Goal: Find specific page/section: Find specific page/section

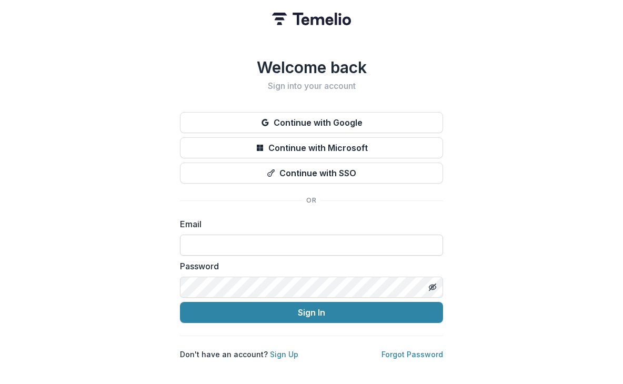
click at [226, 246] on input at bounding box center [311, 245] width 263 height 21
type input "**********"
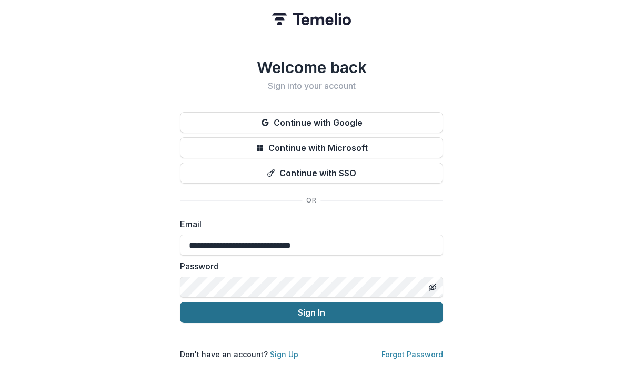
click at [265, 302] on button "Sign In" at bounding box center [311, 312] width 263 height 21
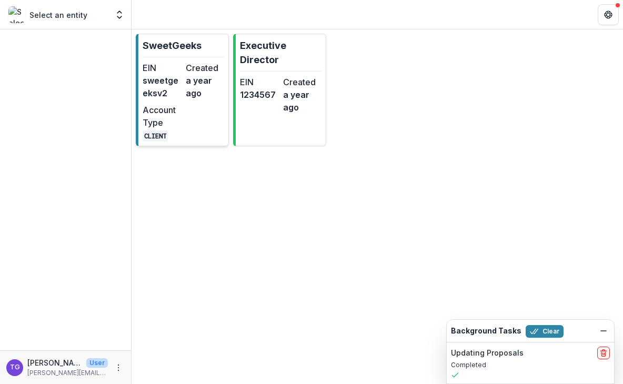
click at [184, 123] on div "EIN sweetgeeksv2 Created a year ago Account Type CLIENT" at bounding box center [184, 102] width 82 height 80
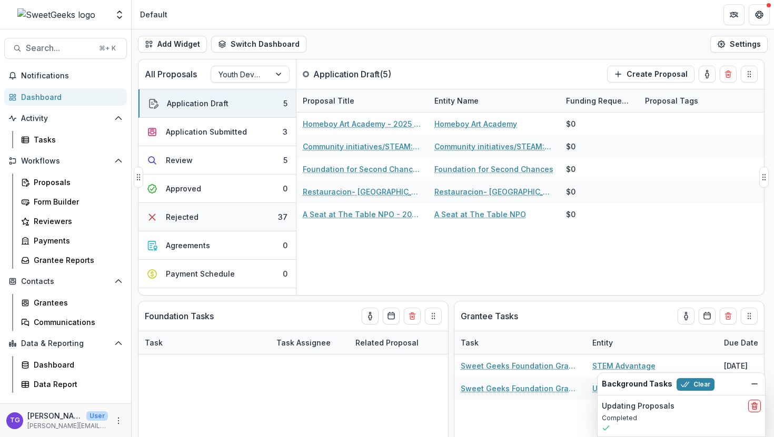
click at [183, 219] on div "Rejected" at bounding box center [182, 217] width 33 height 11
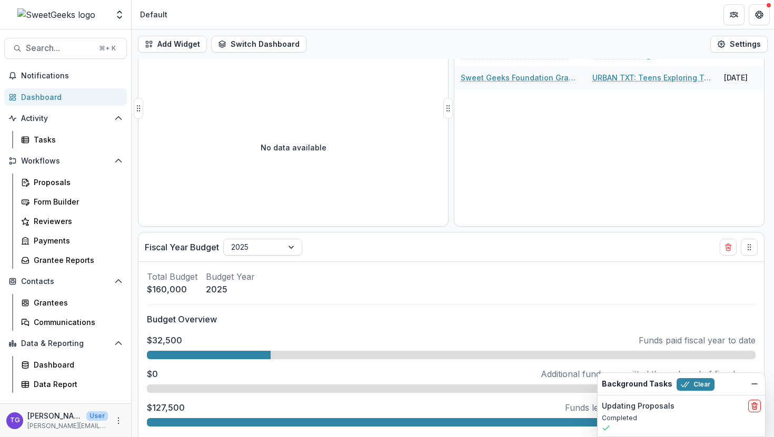
scroll to position [343, 0]
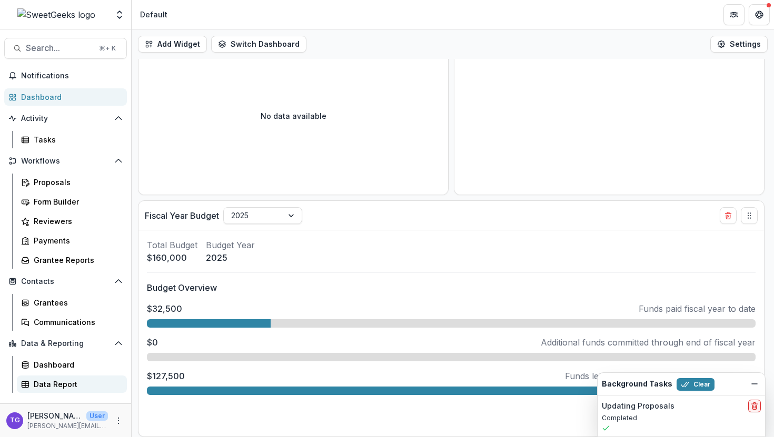
click at [64, 384] on div "Data Report" at bounding box center [76, 384] width 85 height 11
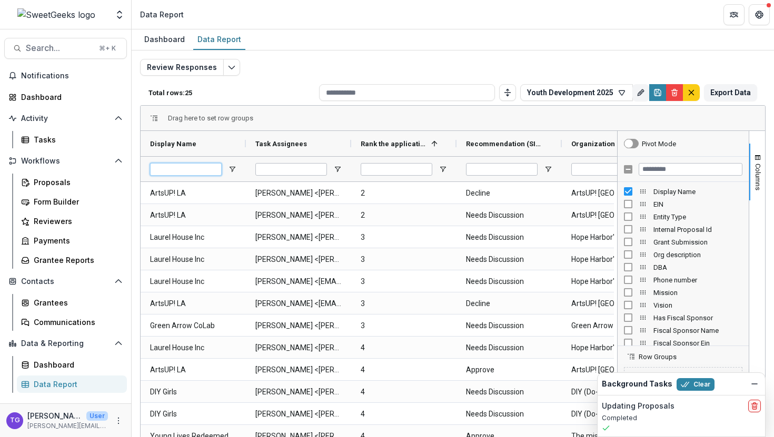
click at [182, 170] on input "Display Name Filter Input" at bounding box center [186, 169] width 72 height 13
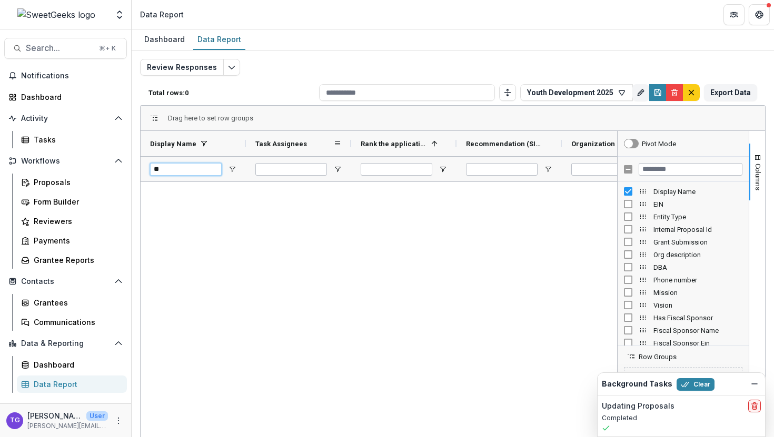
type input "*"
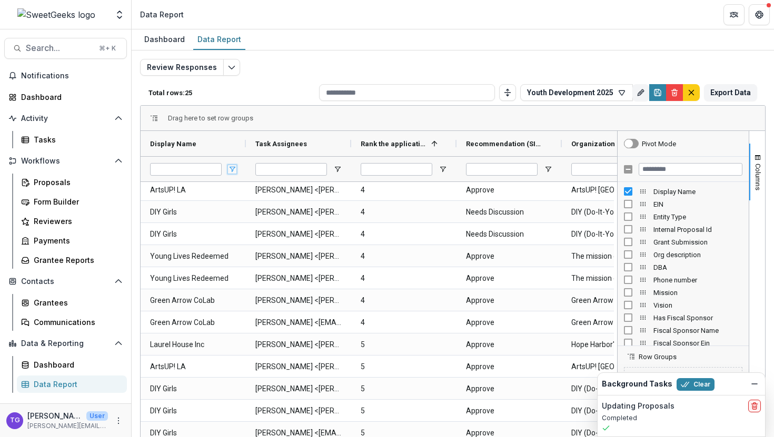
click at [233, 168] on span "Open Filter Menu" at bounding box center [232, 169] width 8 height 8
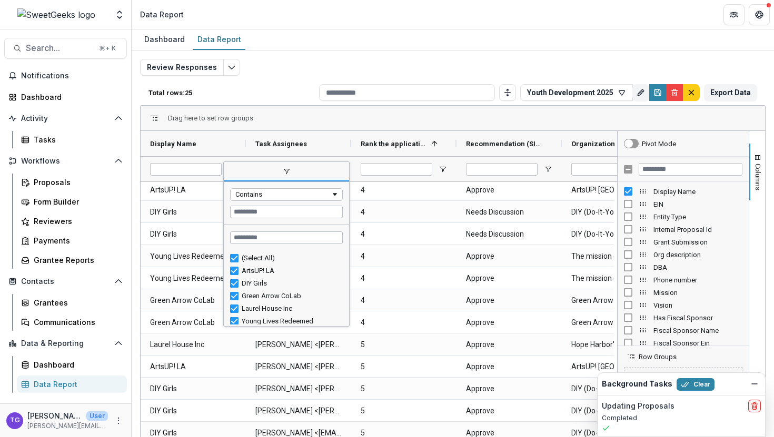
click at [233, 168] on span "filter" at bounding box center [286, 172] width 125 height 19
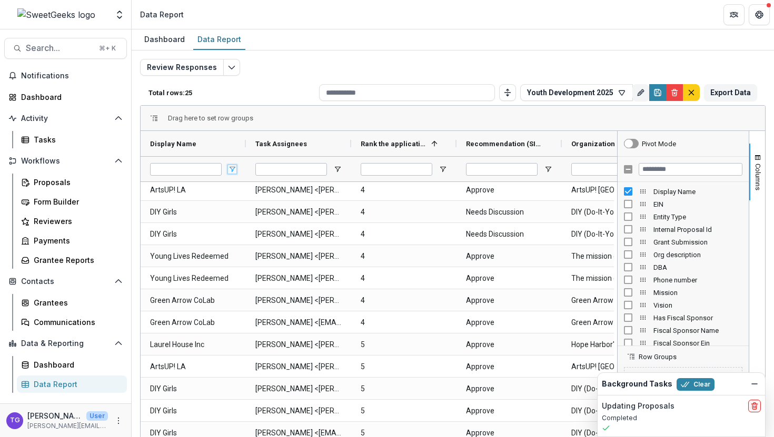
click at [233, 168] on span "Open Filter Menu" at bounding box center [232, 169] width 8 height 8
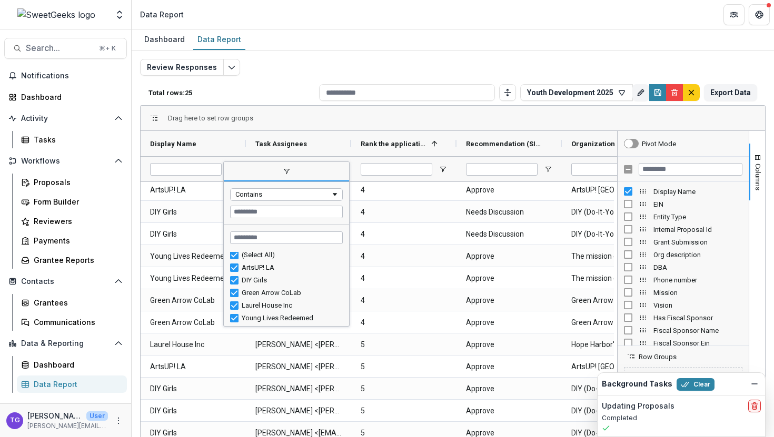
scroll to position [36, 0]
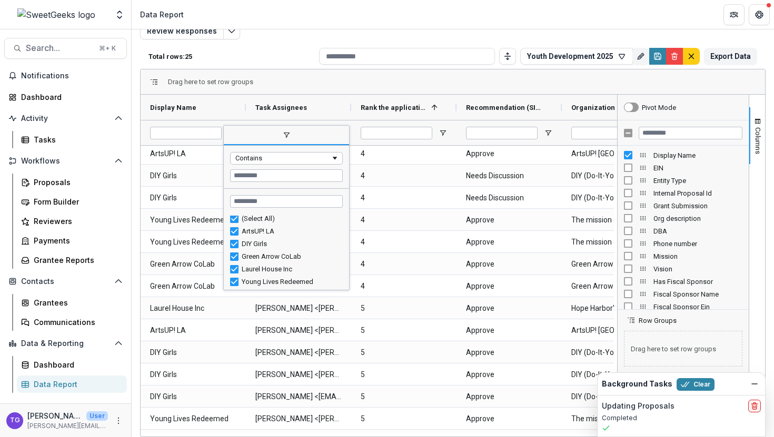
click at [244, 127] on span "filter" at bounding box center [286, 135] width 125 height 19
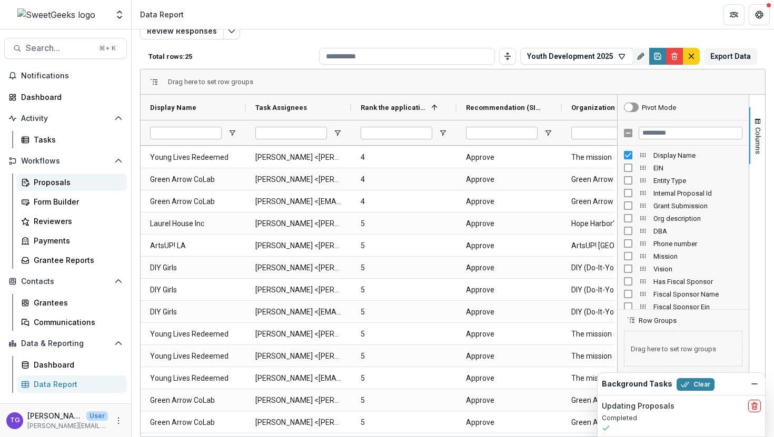
click at [53, 183] on div "Proposals" at bounding box center [76, 182] width 85 height 11
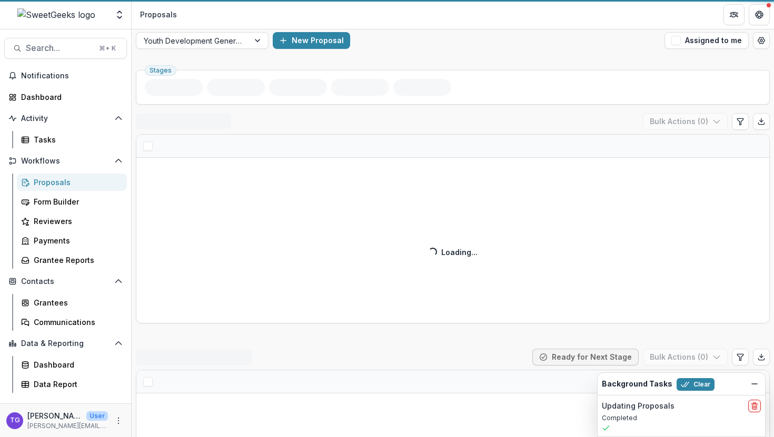
scroll to position [42, 0]
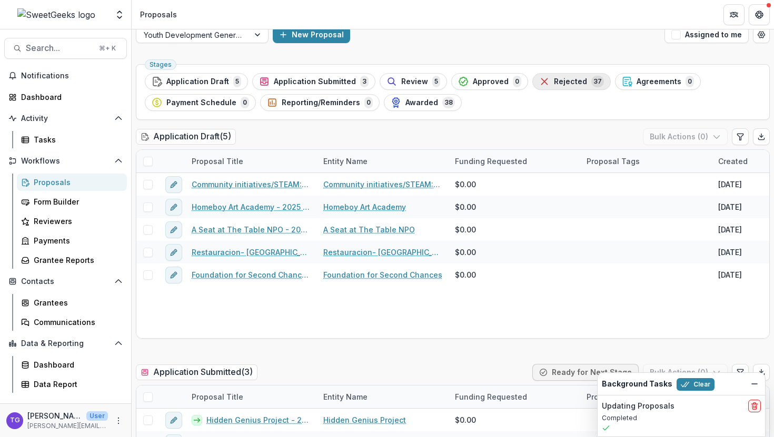
click at [570, 86] on span "Rejected" at bounding box center [570, 81] width 33 height 9
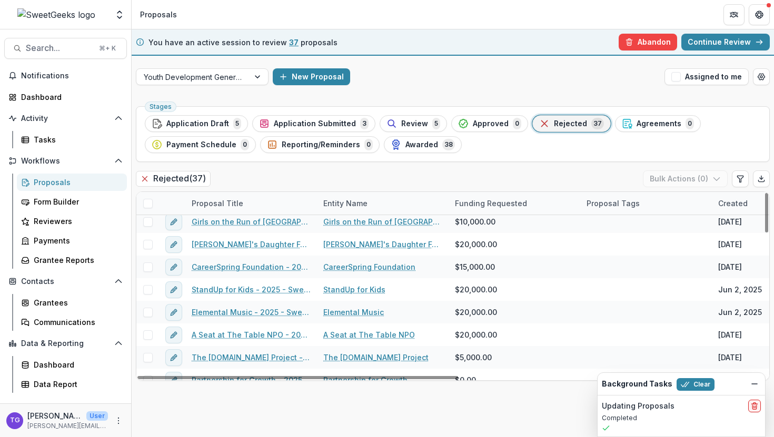
scroll to position [256, 0]
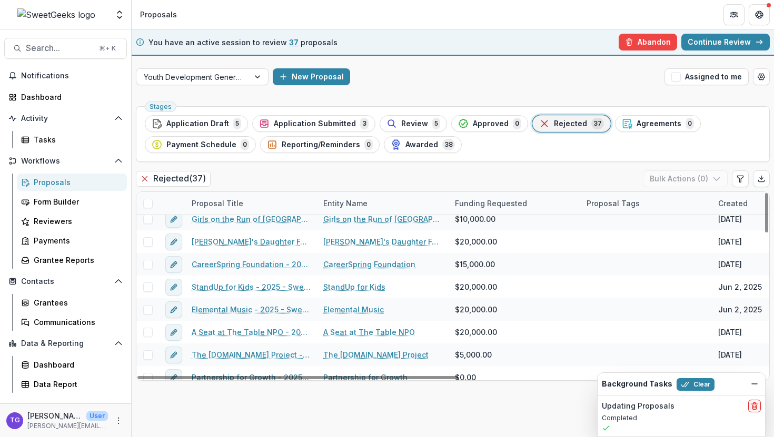
click at [223, 265] on link "CareerSpring Foundation - 2025 - Sweet Geeks Foundation Grant Application" at bounding box center [251, 264] width 119 height 11
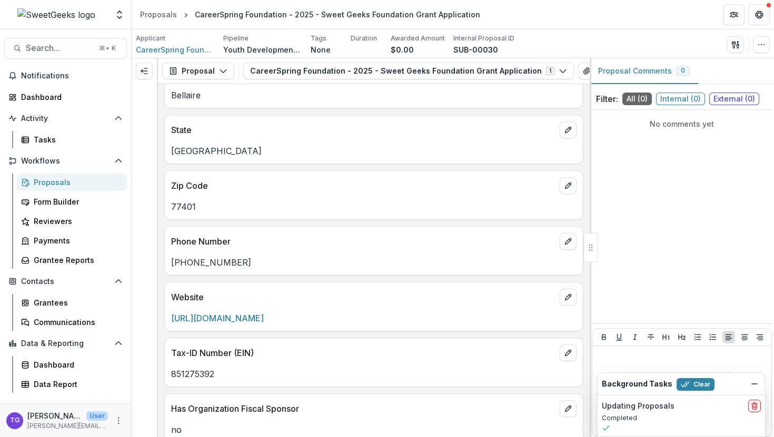
scroll to position [185, 0]
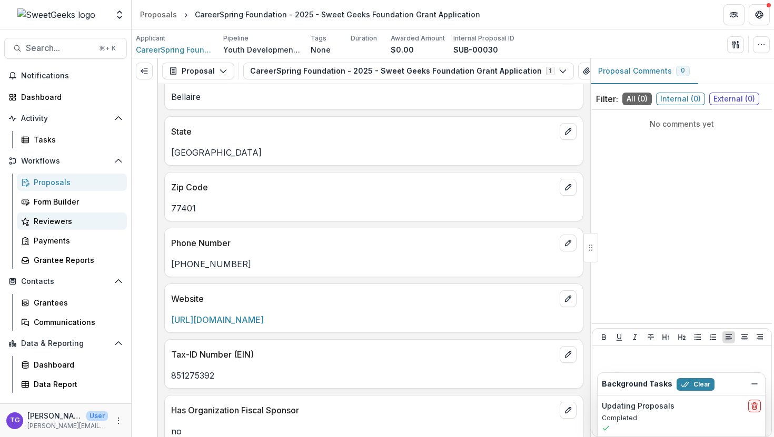
click at [34, 223] on div "Reviewers" at bounding box center [76, 221] width 85 height 11
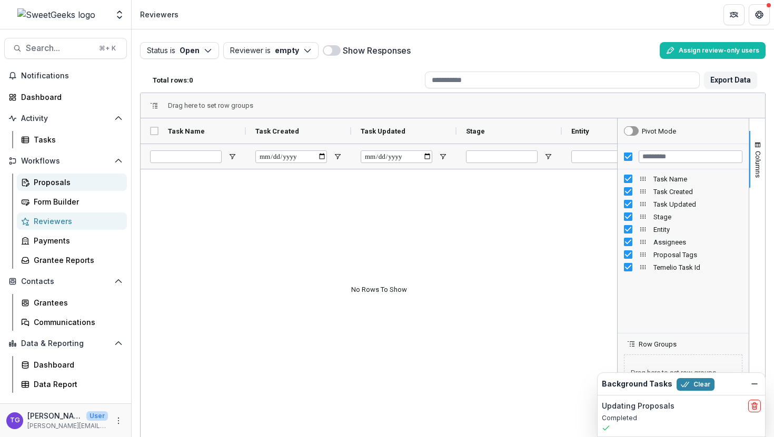
click at [52, 185] on div "Proposals" at bounding box center [76, 182] width 85 height 11
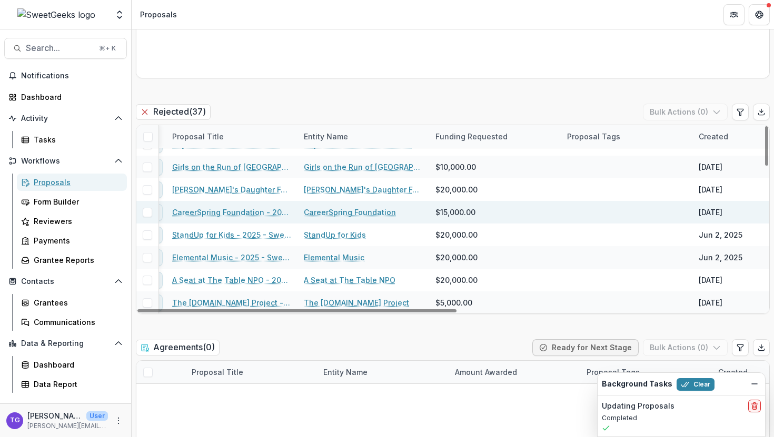
scroll to position [242, 0]
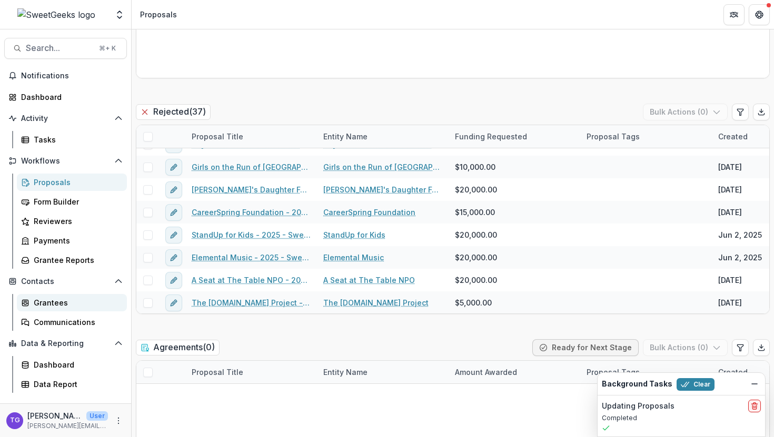
click at [51, 304] on div "Grantees" at bounding box center [76, 302] width 85 height 11
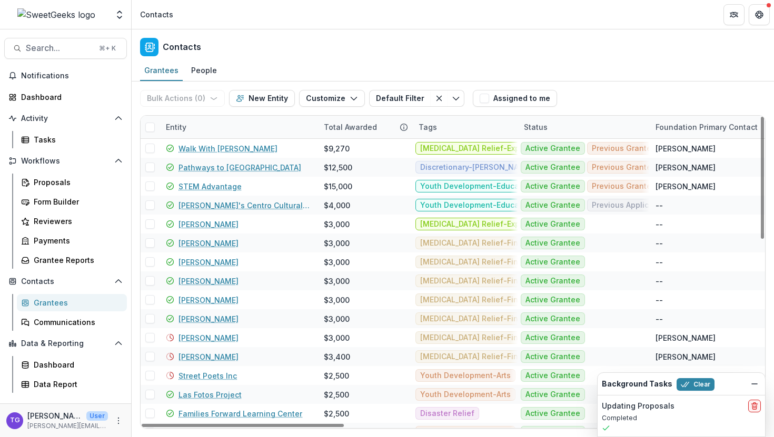
click at [198, 128] on div "Entity" at bounding box center [239, 127] width 158 height 23
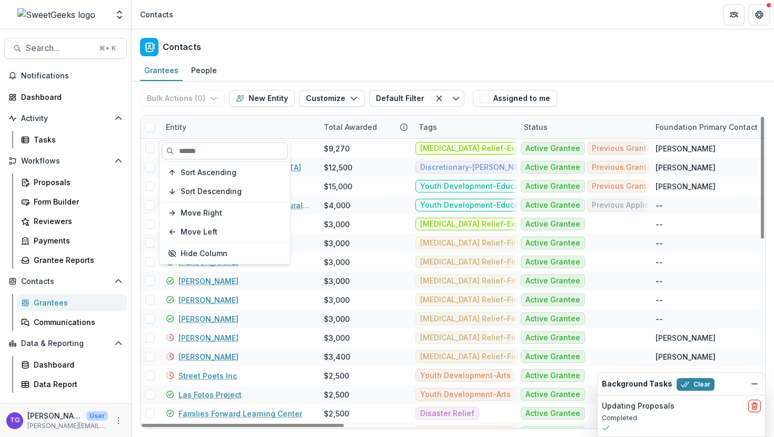
click at [190, 151] on input at bounding box center [225, 151] width 126 height 17
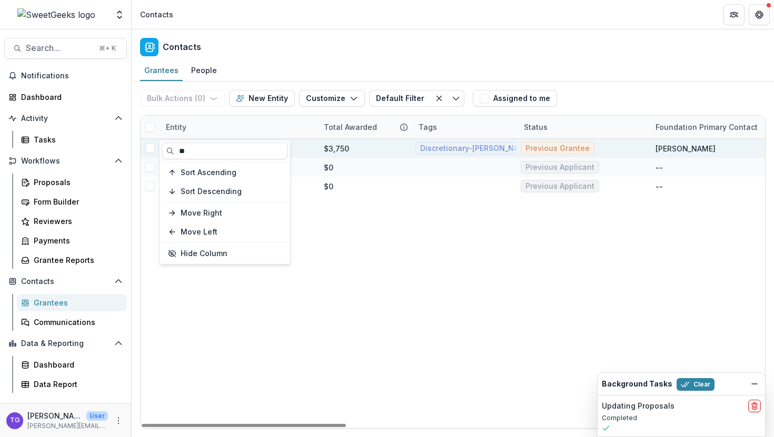
type input "**"
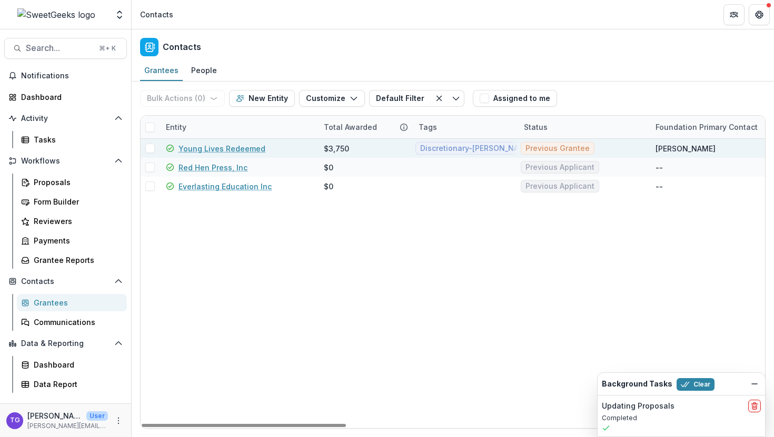
click at [361, 151] on div "$3,750" at bounding box center [365, 148] width 82 height 19
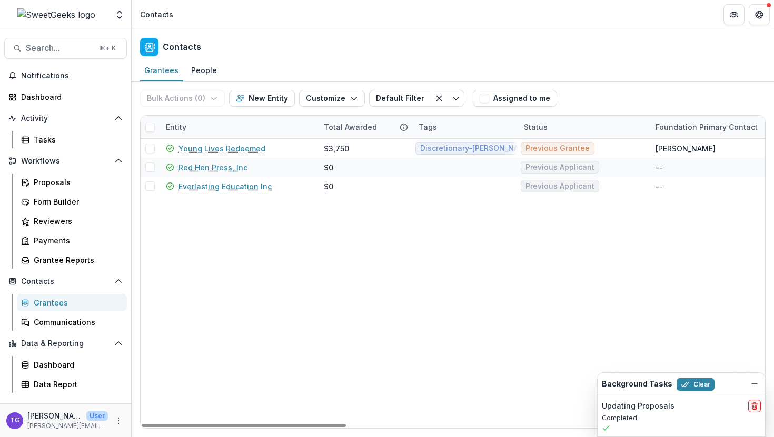
click at [215, 125] on div "Entity" at bounding box center [239, 127] width 158 height 23
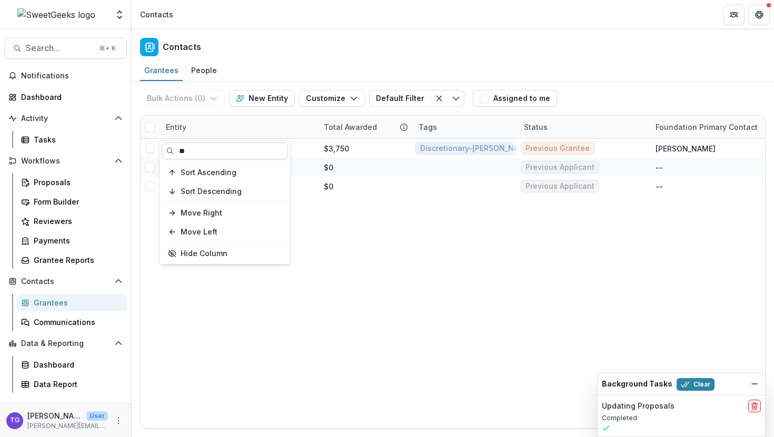
click at [198, 148] on input "**" at bounding box center [225, 151] width 126 height 17
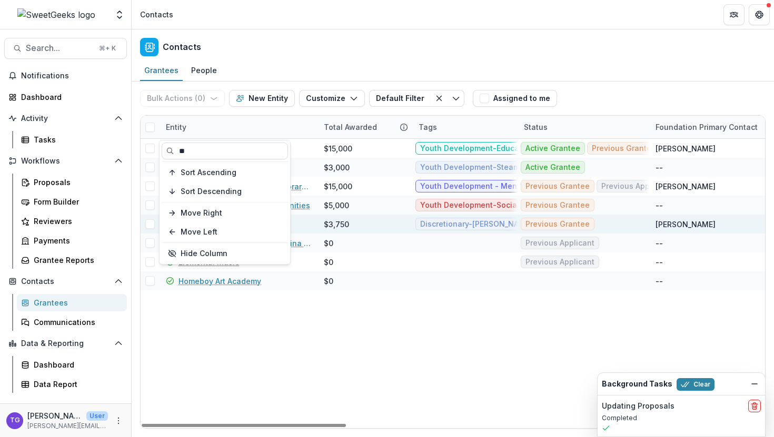
type input "**"
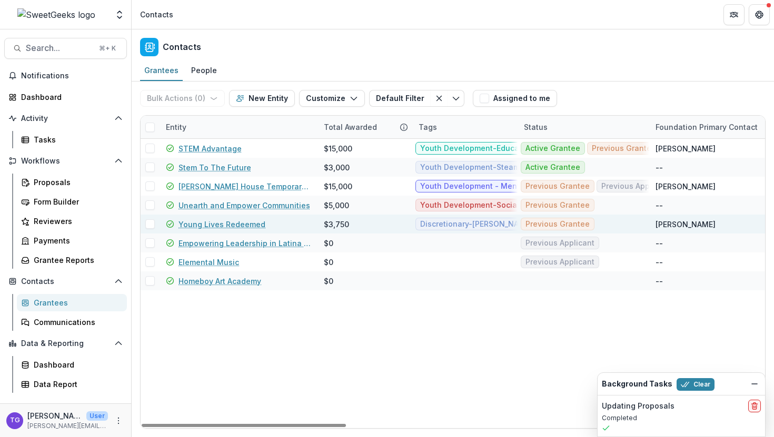
click at [301, 226] on div "Young Lives Redeemed" at bounding box center [238, 224] width 145 height 19
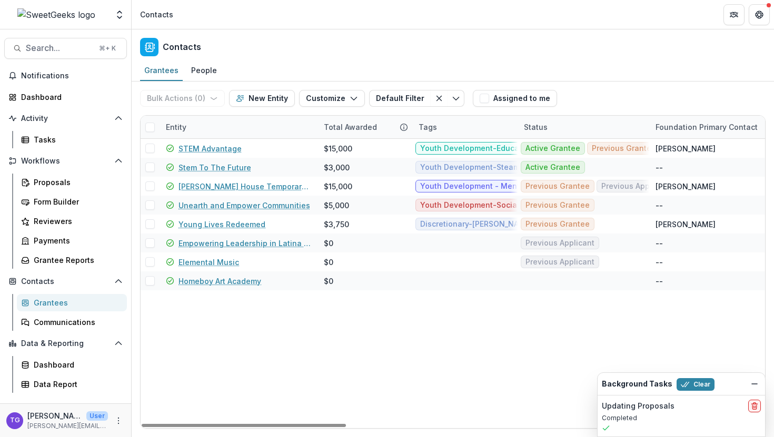
click at [226, 123] on div "Entity" at bounding box center [239, 127] width 158 height 23
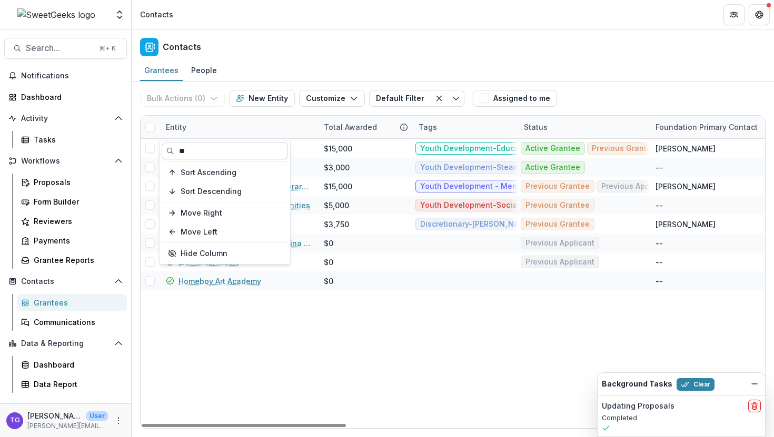
click at [201, 148] on input "**" at bounding box center [225, 151] width 126 height 17
type input "*"
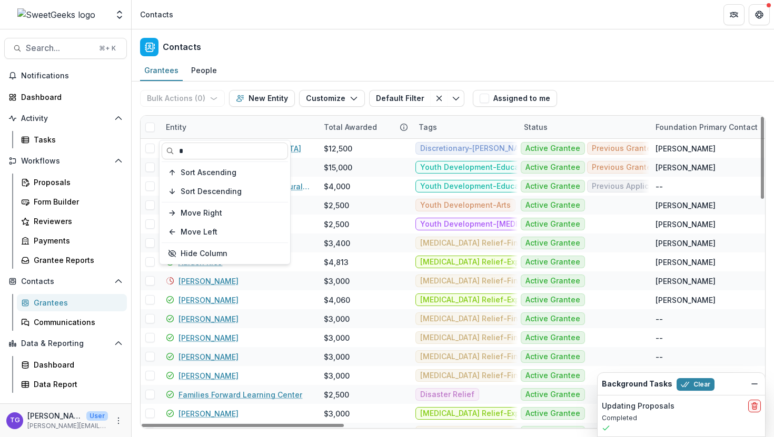
type input "*"
click at [300, 122] on div "Entity" at bounding box center [239, 127] width 158 height 23
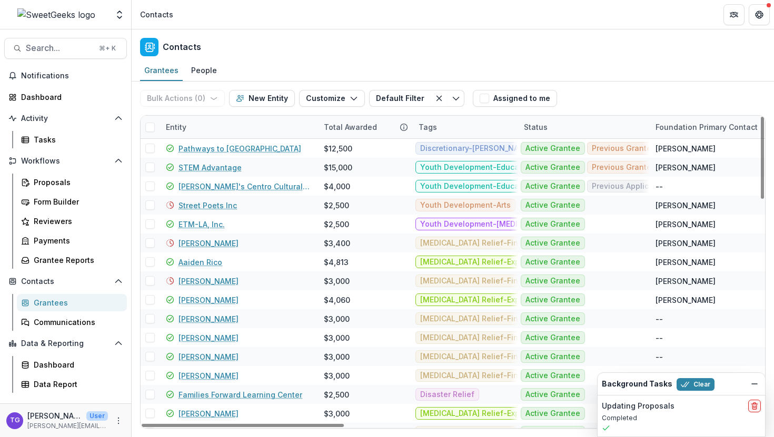
click at [279, 133] on div "Entity" at bounding box center [239, 127] width 158 height 23
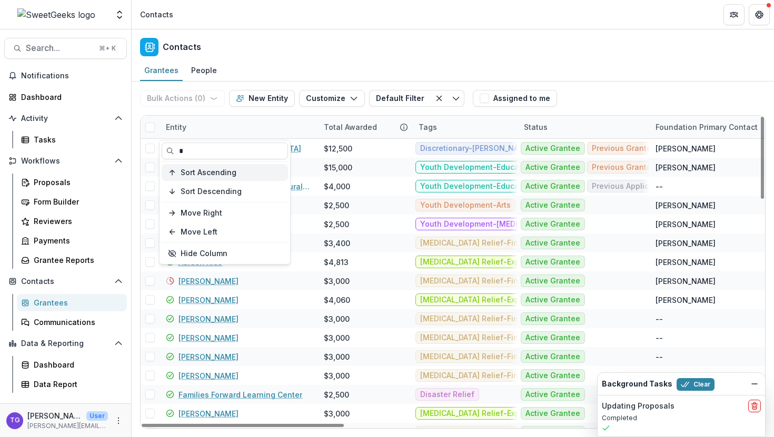
click at [200, 170] on span "Sort Ascending" at bounding box center [209, 172] width 56 height 9
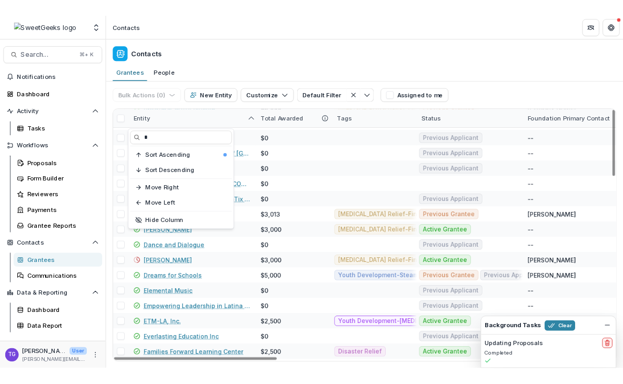
scroll to position [245, 0]
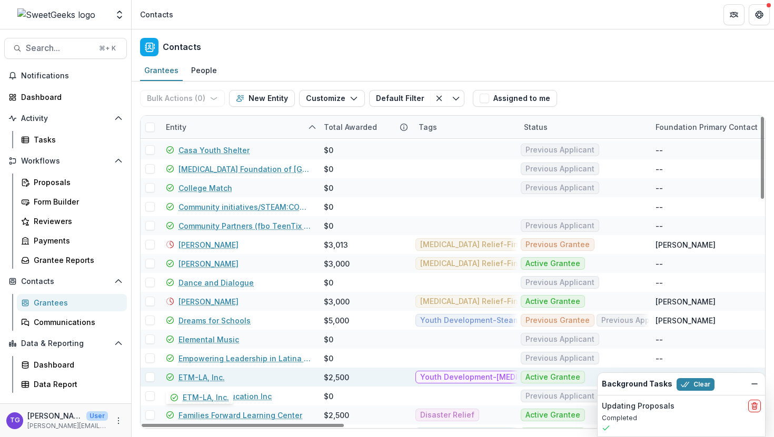
click at [205, 376] on link "ETM-LA, Inc." at bounding box center [201, 377] width 46 height 11
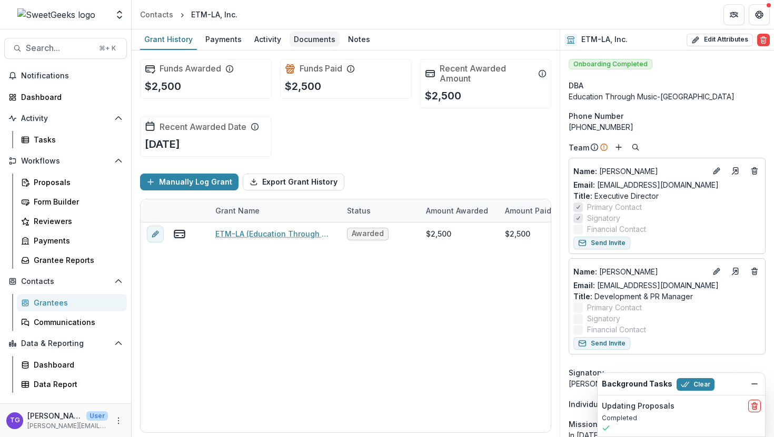
click at [319, 36] on div "Documents" at bounding box center [315, 39] width 50 height 15
